Goal: Information Seeking & Learning: Learn about a topic

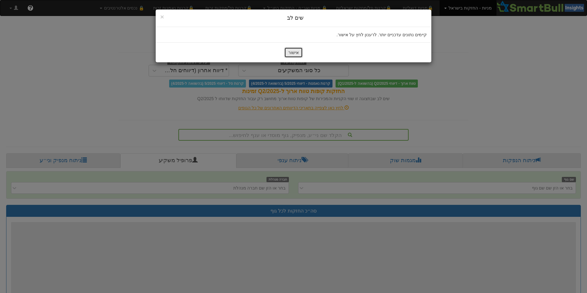
click at [297, 53] on button "אישור" at bounding box center [293, 52] width 18 height 10
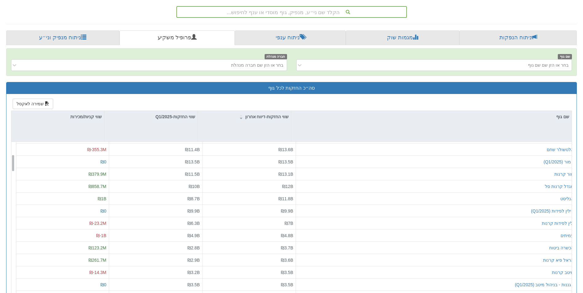
scroll to position [123, 0]
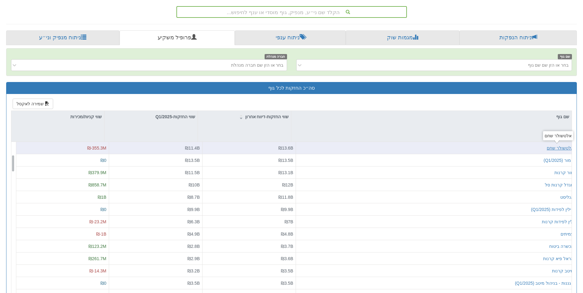
click at [554, 147] on div "אלטשולר שחם" at bounding box center [559, 148] width 27 height 6
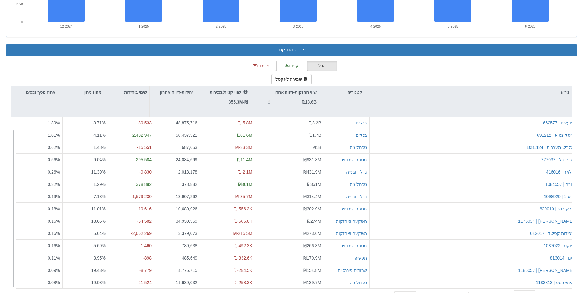
scroll to position [565, 0]
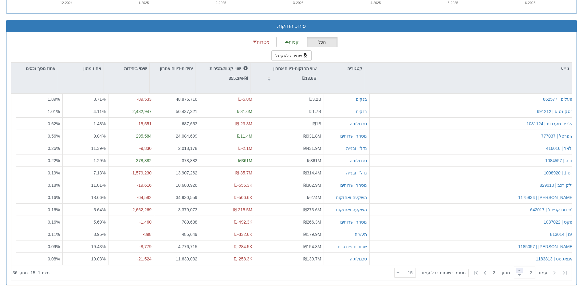
click at [516, 269] on span at bounding box center [519, 270] width 7 height 5
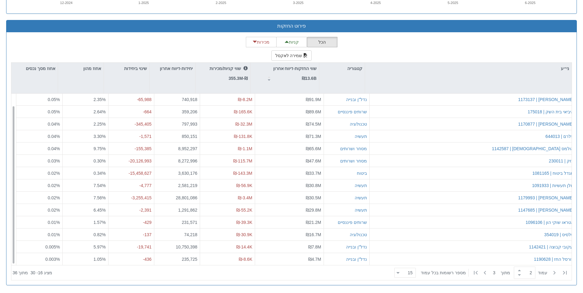
scroll to position [13, 0]
click at [517, 271] on span at bounding box center [519, 270] width 7 height 5
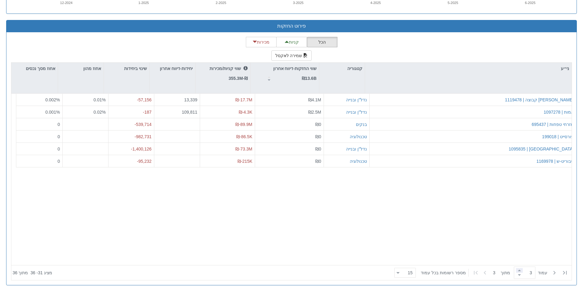
scroll to position [0, 0]
click at [516, 274] on span at bounding box center [519, 275] width 7 height 5
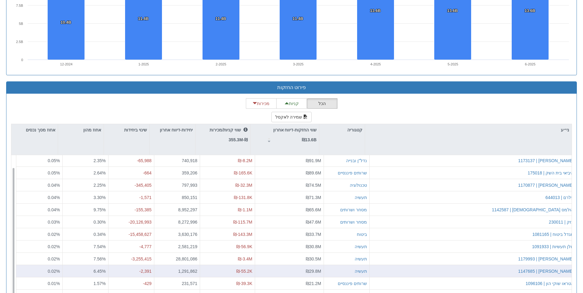
scroll to position [565, 0]
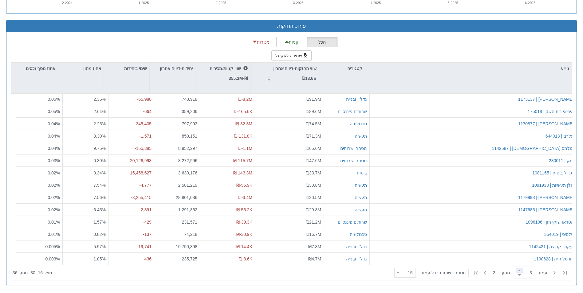
click at [516, 270] on span at bounding box center [519, 270] width 7 height 5
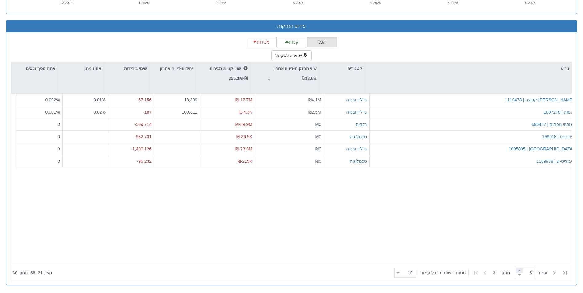
scroll to position [0, 0]
click at [516, 274] on span at bounding box center [519, 275] width 7 height 5
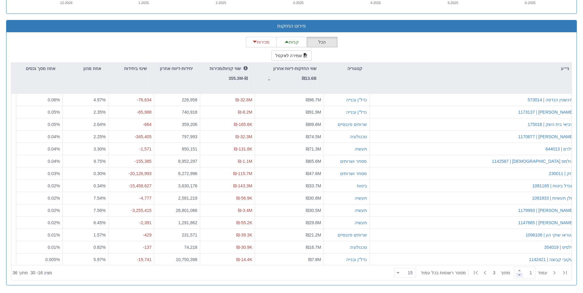
click at [516, 274] on span at bounding box center [519, 275] width 7 height 5
type input "1"
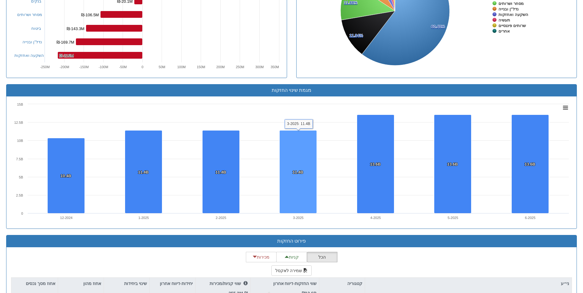
scroll to position [197, 0]
